Goal: Information Seeking & Learning: Compare options

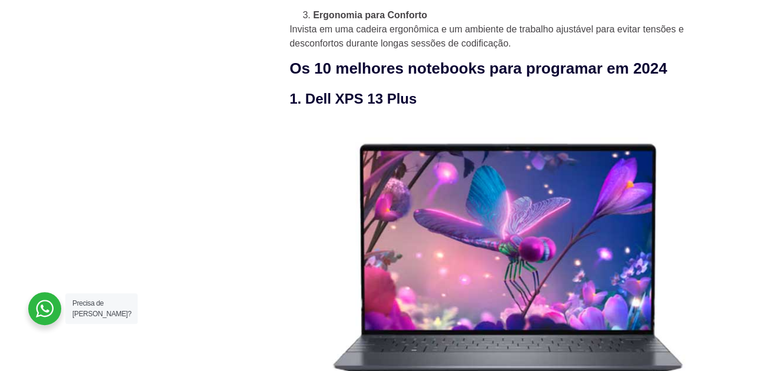
scroll to position [1213, 0]
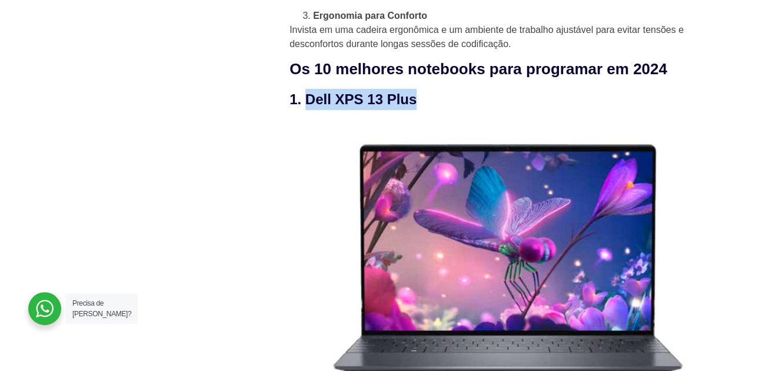
drag, startPoint x: 307, startPoint y: 100, endPoint x: 413, endPoint y: 103, distance: 106.6
click at [413, 103] on h3 "1. Dell XPS 13 Plus" at bounding box center [513, 99] width 447 height 21
drag, startPoint x: 413, startPoint y: 103, endPoint x: 447, endPoint y: 106, distance: 34.3
click at [447, 106] on h3 "1. Dell XPS 13 Plus" at bounding box center [513, 99] width 447 height 21
copy h3 "Dell XPS 13 Plus"
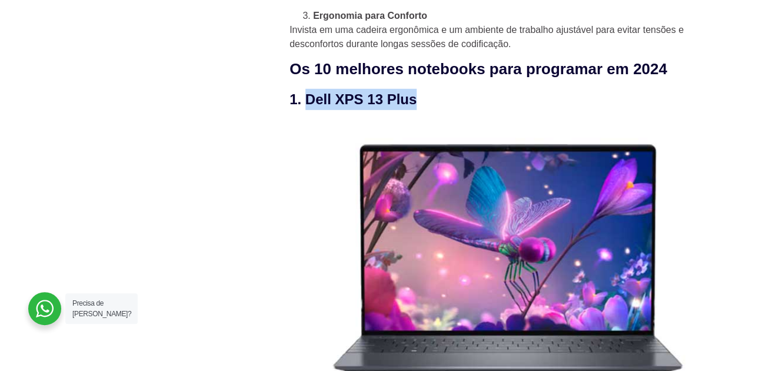
click at [487, 99] on h3 "1. Dell XPS 13 Plus" at bounding box center [513, 99] width 447 height 21
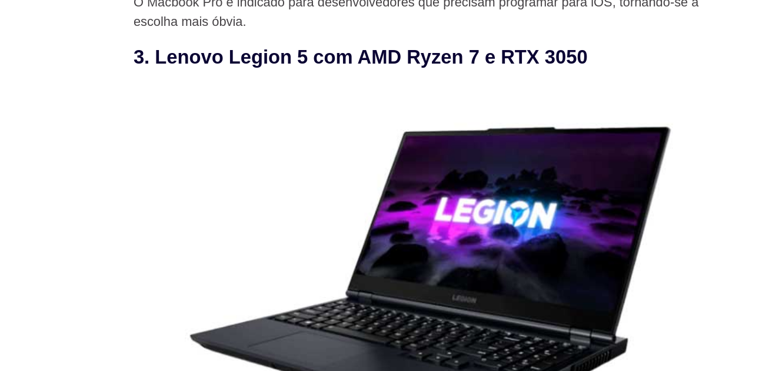
scroll to position [2176, 0]
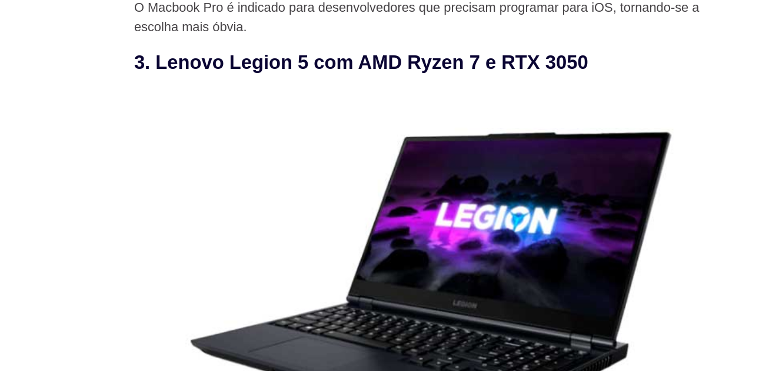
drag, startPoint x: 308, startPoint y: 49, endPoint x: 630, endPoint y: 43, distance: 322.5
click at [630, 43] on h3 "3. Lenovo Legion 5 com AMD Ryzen 7 e RTX 3050" at bounding box center [513, 45] width 447 height 21
copy h3 "Lenovo Legion 5 com AMD Ryzen 7 e RTX 3050"
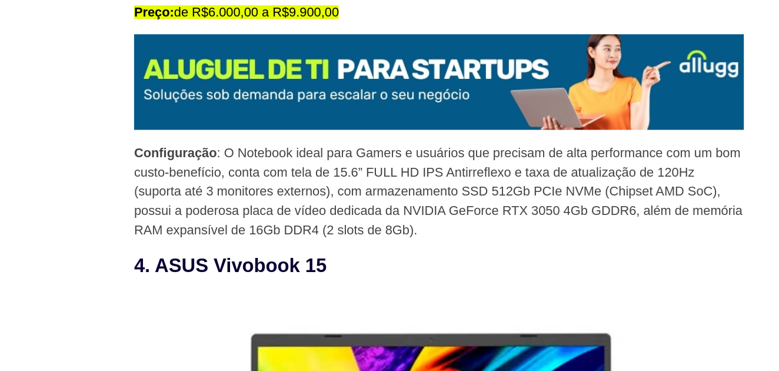
scroll to position [2429, 0]
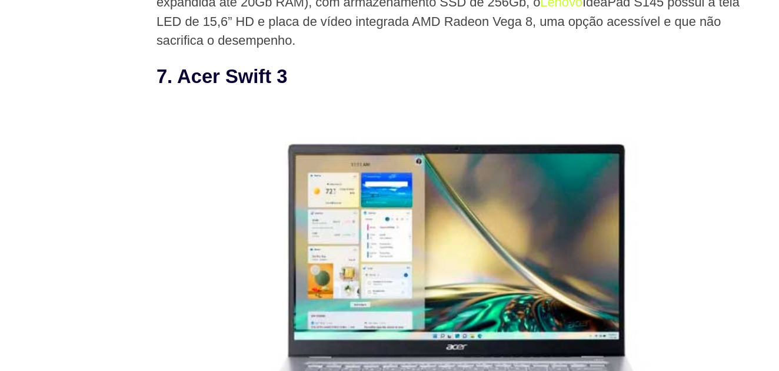
scroll to position [3886, 0]
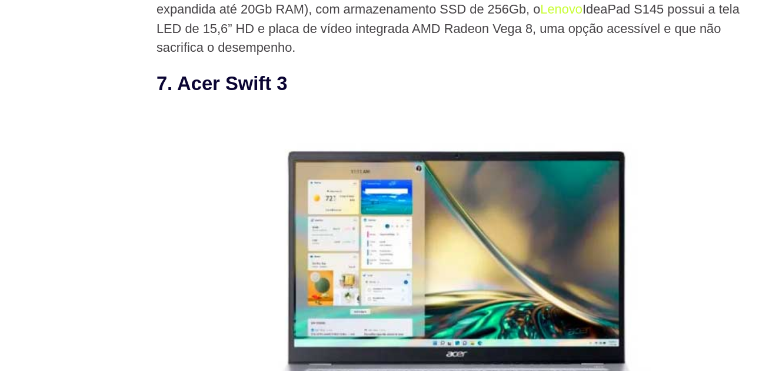
click at [312, 65] on h3 "7. Acer Swift 3" at bounding box center [513, 61] width 447 height 21
drag, startPoint x: 312, startPoint y: 65, endPoint x: 374, endPoint y: 64, distance: 61.2
click at [374, 64] on h3 "7. Acer Swift 3" at bounding box center [513, 61] width 447 height 21
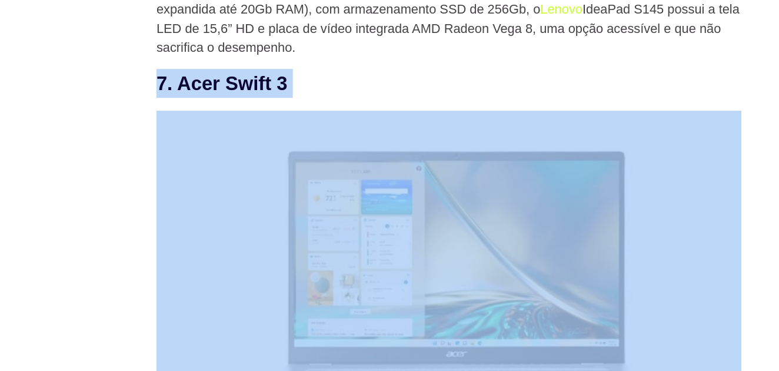
click at [374, 64] on h3 "7. Acer Swift 3" at bounding box center [513, 61] width 447 height 21
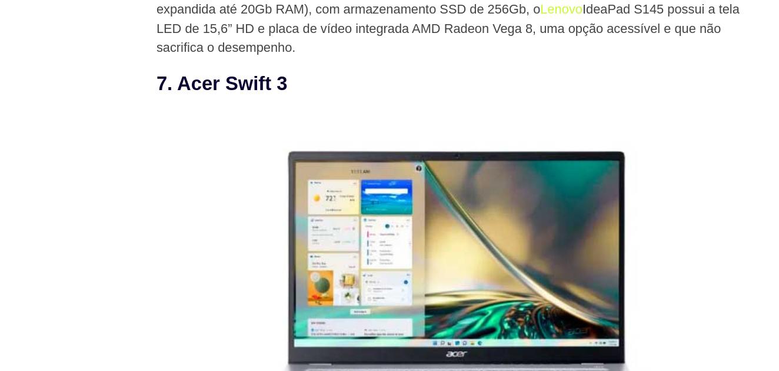
drag, startPoint x: 310, startPoint y: 64, endPoint x: 391, endPoint y: 58, distance: 82.0
click at [391, 58] on h3 "7. Acer Swift 3" at bounding box center [513, 61] width 447 height 21
copy h3 "cer Swift 3"
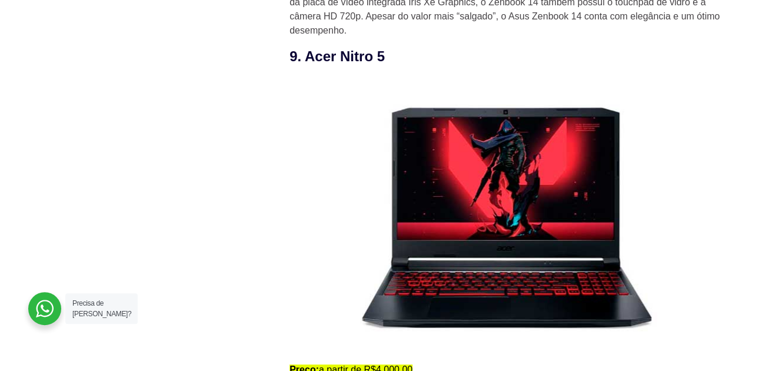
scroll to position [4726, 0]
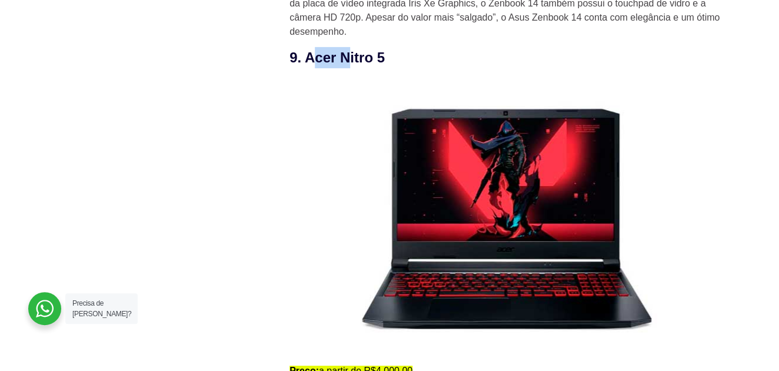
drag, startPoint x: 311, startPoint y: 60, endPoint x: 351, endPoint y: 60, distance: 40.0
click at [351, 60] on h3 "9. Acer Nitro 5" at bounding box center [513, 57] width 447 height 21
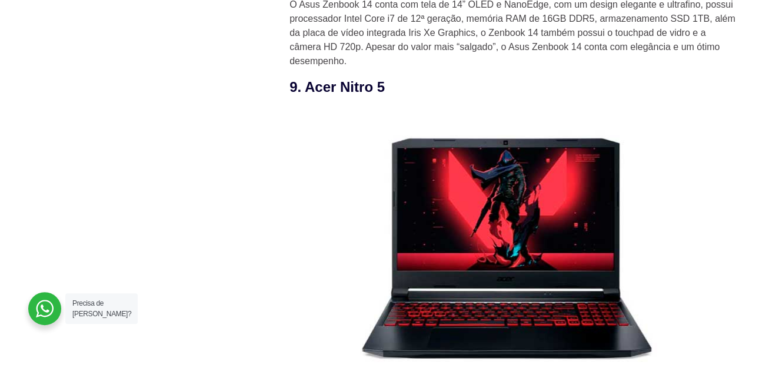
scroll to position [4689, 0]
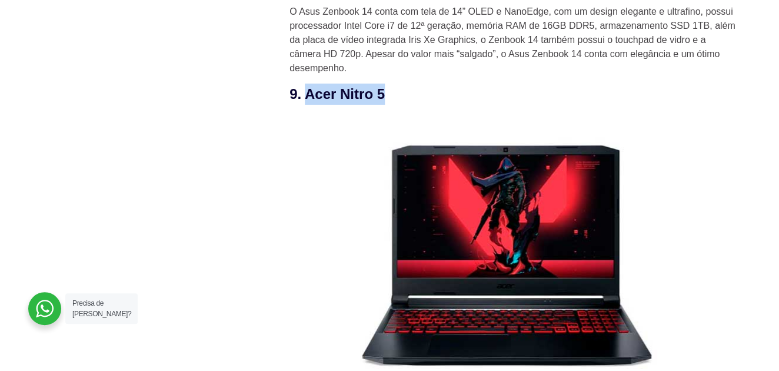
drag, startPoint x: 306, startPoint y: 99, endPoint x: 395, endPoint y: 97, distance: 88.9
click at [395, 97] on h3 "9. Acer Nitro 5" at bounding box center [513, 94] width 447 height 21
copy h3 "Acer Nitro 5"
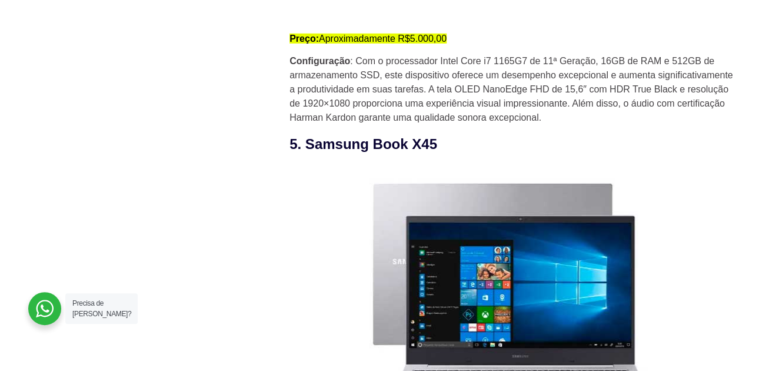
scroll to position [2992, 0]
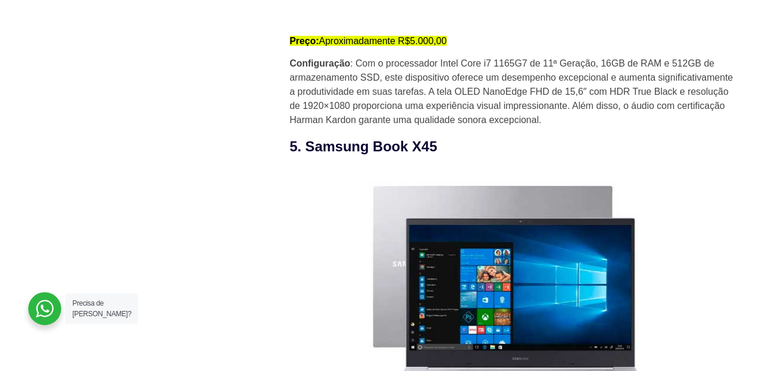
drag, startPoint x: 308, startPoint y: 147, endPoint x: 460, endPoint y: 141, distance: 151.9
click at [460, 141] on h3 "5. Samsung Book X45" at bounding box center [513, 146] width 447 height 21
click at [383, 149] on h3 "5. Samsung Book X45" at bounding box center [513, 146] width 447 height 21
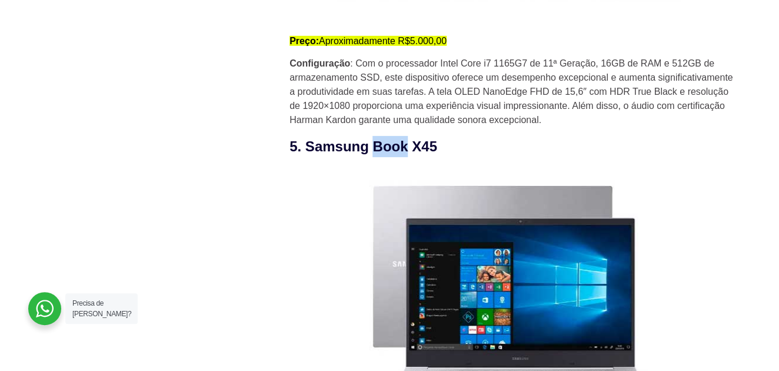
click at [383, 149] on h3 "5. Samsung Book X45" at bounding box center [513, 146] width 447 height 21
drag, startPoint x: 304, startPoint y: 147, endPoint x: 457, endPoint y: 145, distance: 153.6
click at [457, 145] on h3 "5. Samsung Book X45" at bounding box center [513, 146] width 447 height 21
copy h3 "Samsung Book X45"
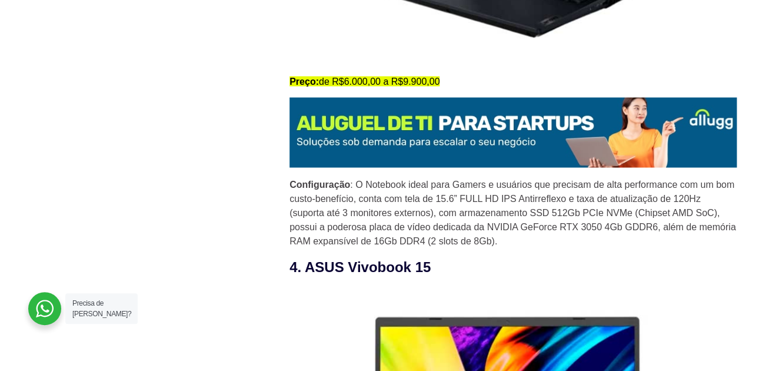
scroll to position [2453, 0]
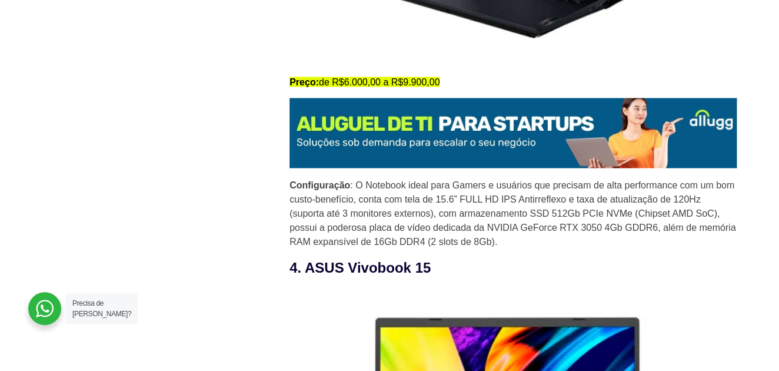
click at [369, 183] on p "Configuração : O Notebook ideal para Gamers e usuários que precisam de alta per…" at bounding box center [513, 213] width 447 height 71
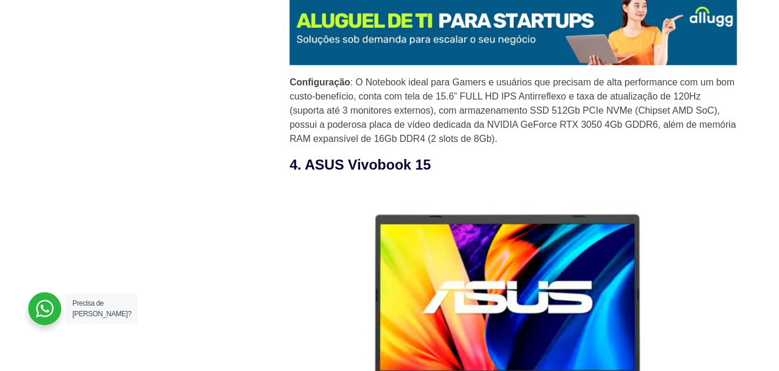
scroll to position [2556, 0]
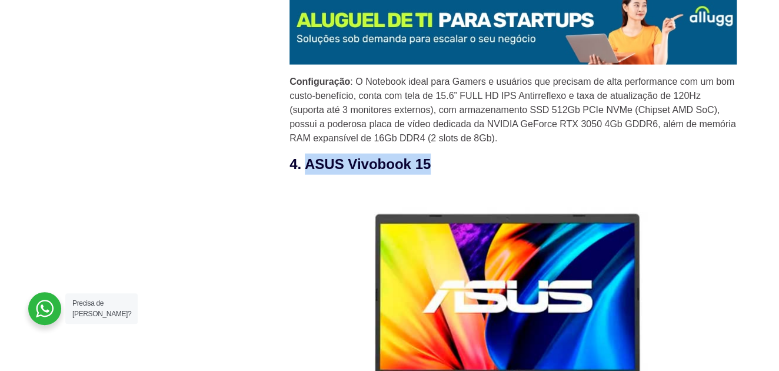
drag, startPoint x: 305, startPoint y: 166, endPoint x: 440, endPoint y: 169, distance: 134.8
click at [440, 169] on h3 "4. ASUS Vivobook 15" at bounding box center [513, 164] width 447 height 21
copy h3 "ASUS Vivobook 15"
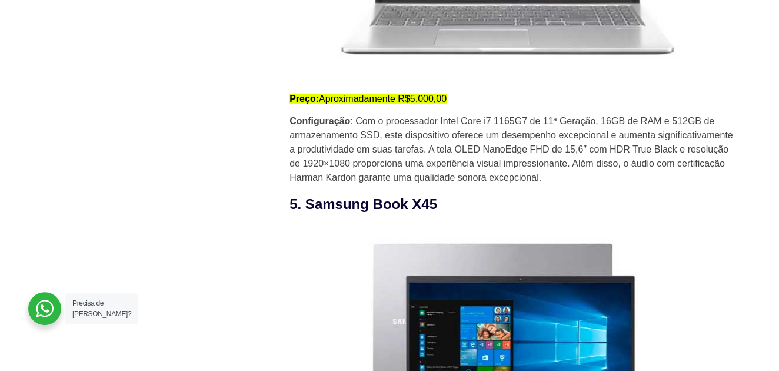
scroll to position [2939, 0]
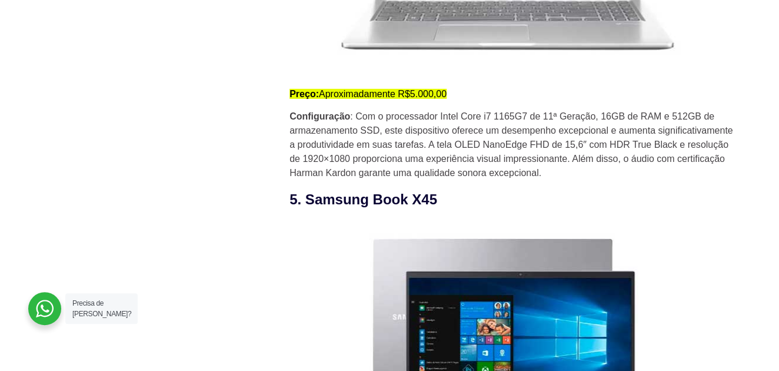
click at [473, 198] on h3 "5. Samsung Book X45" at bounding box center [513, 199] width 447 height 21
